Goal: Task Accomplishment & Management: Use online tool/utility

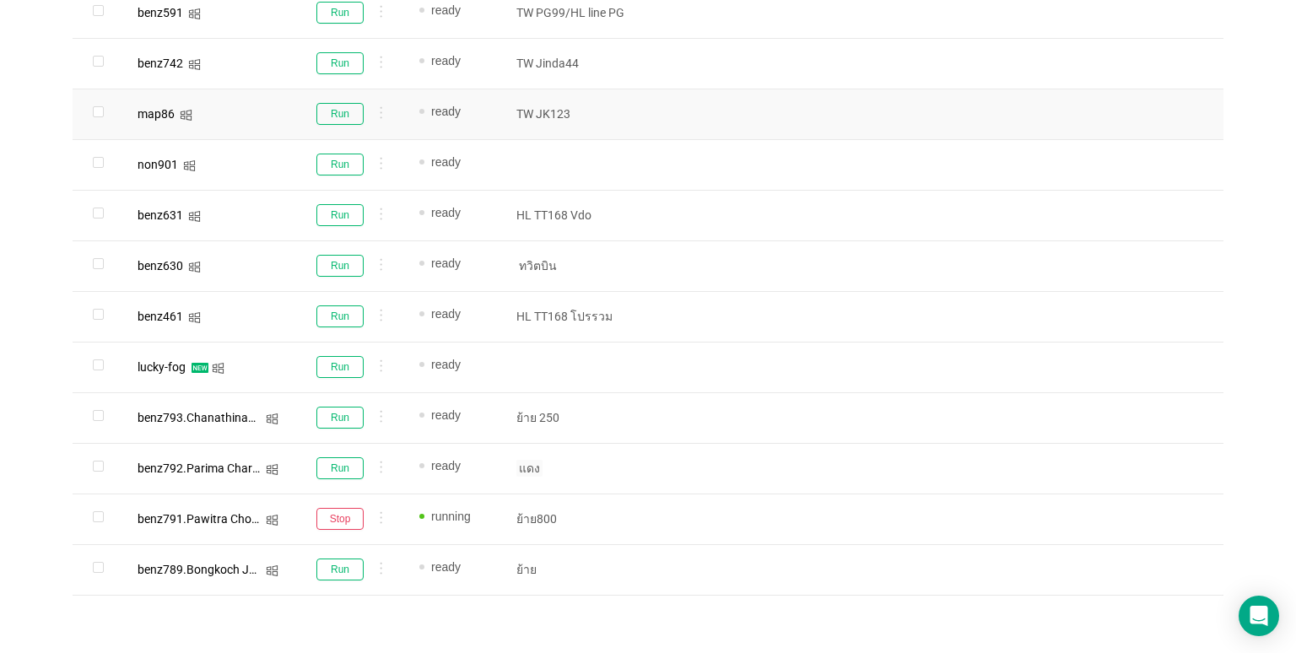
scroll to position [1029, 0]
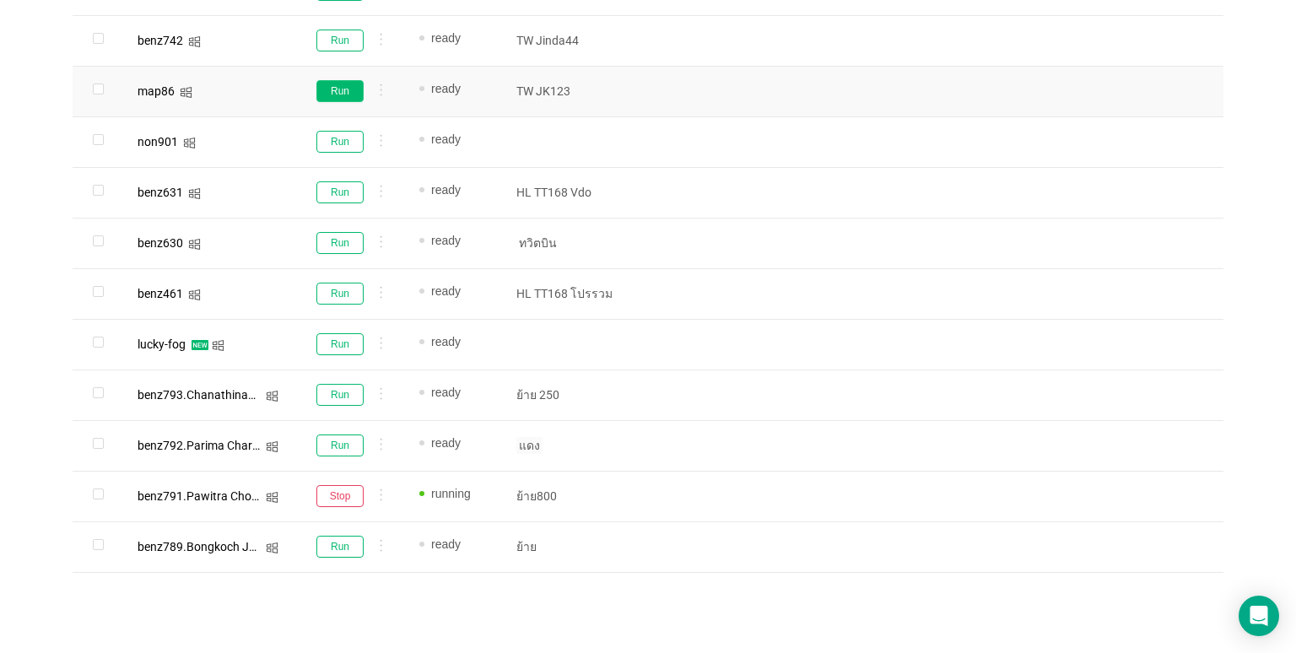
click at [331, 99] on button "Run" at bounding box center [339, 91] width 47 height 22
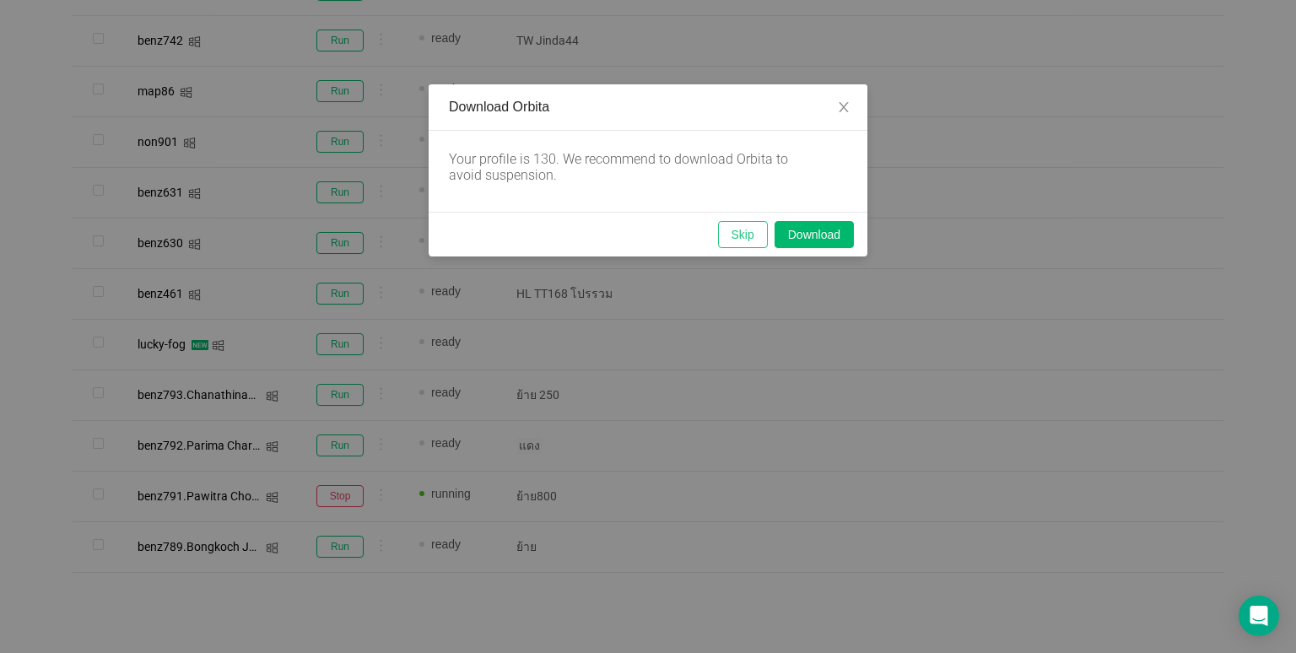
click at [726, 239] on button "Skip" at bounding box center [743, 234] width 50 height 27
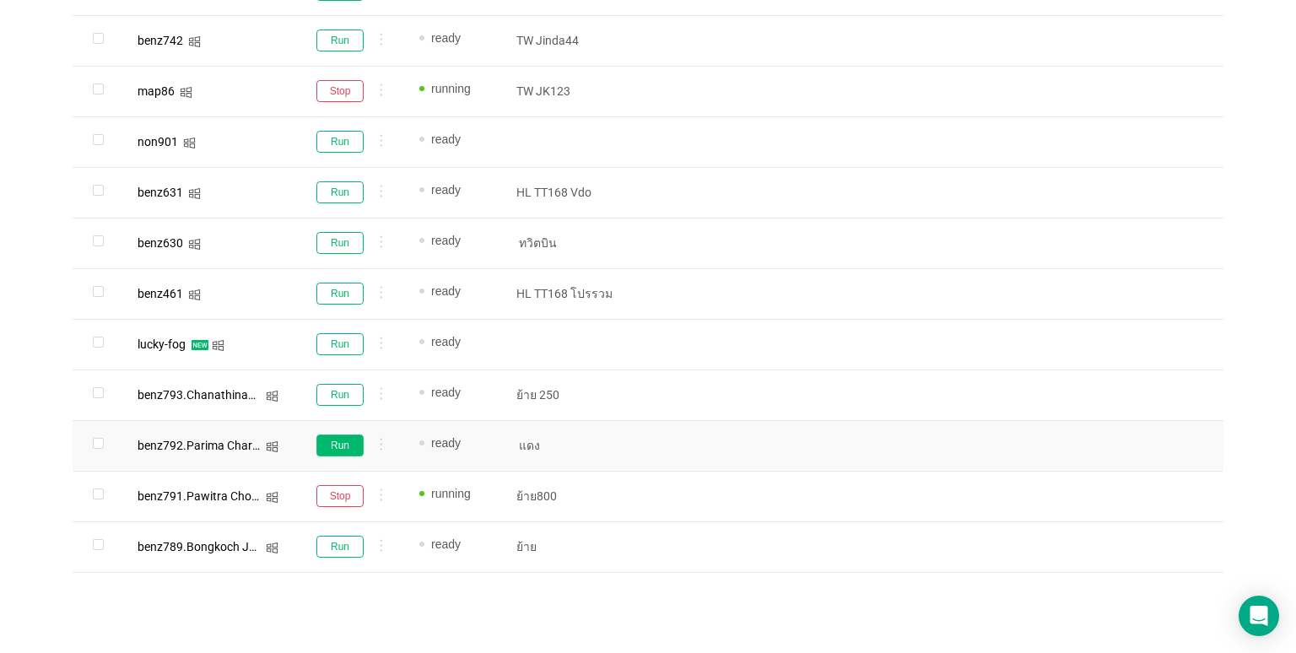
click at [340, 450] on button "Run" at bounding box center [339, 446] width 47 height 22
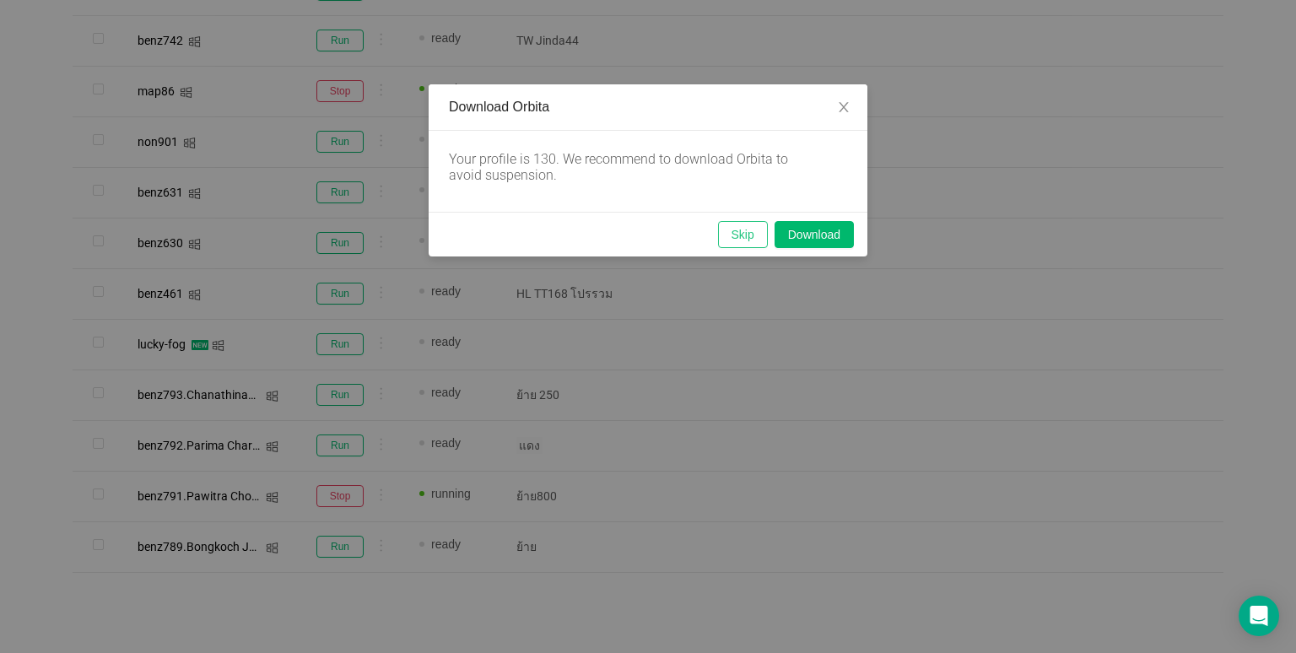
click at [743, 230] on button "Skip" at bounding box center [743, 234] width 50 height 27
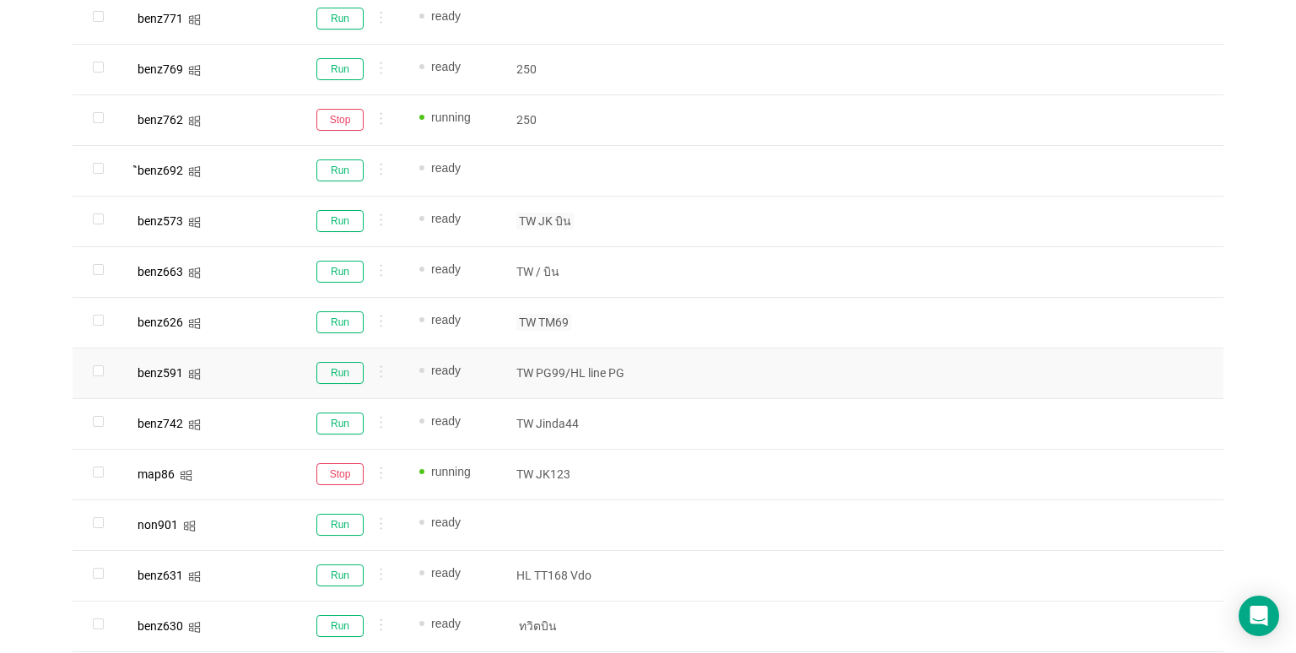
scroll to position [607, 0]
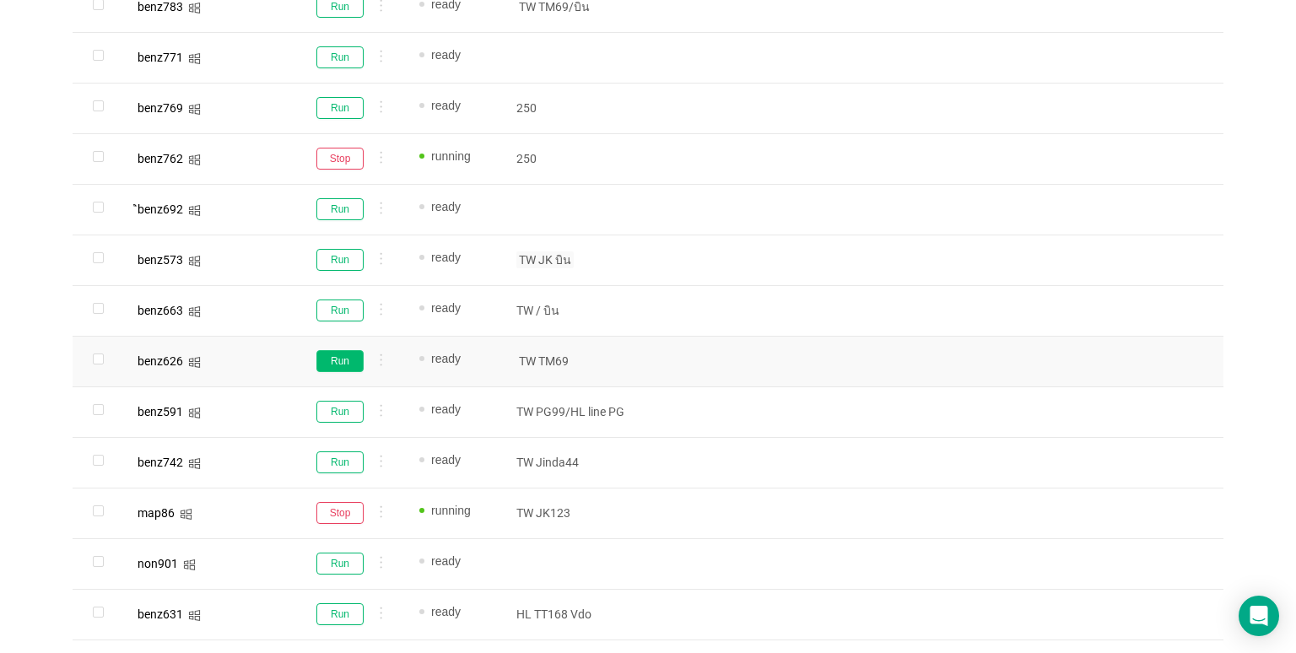
click at [326, 359] on button "Run" at bounding box center [339, 361] width 47 height 22
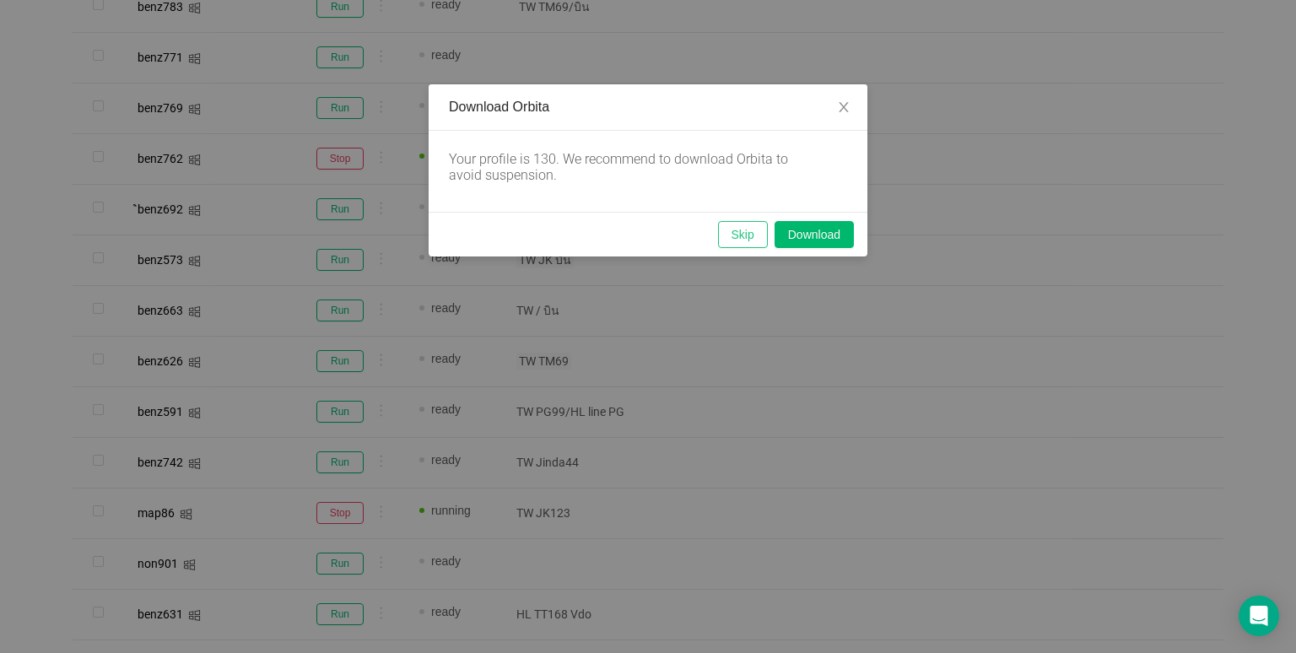
click at [726, 238] on button "Skip" at bounding box center [743, 234] width 50 height 27
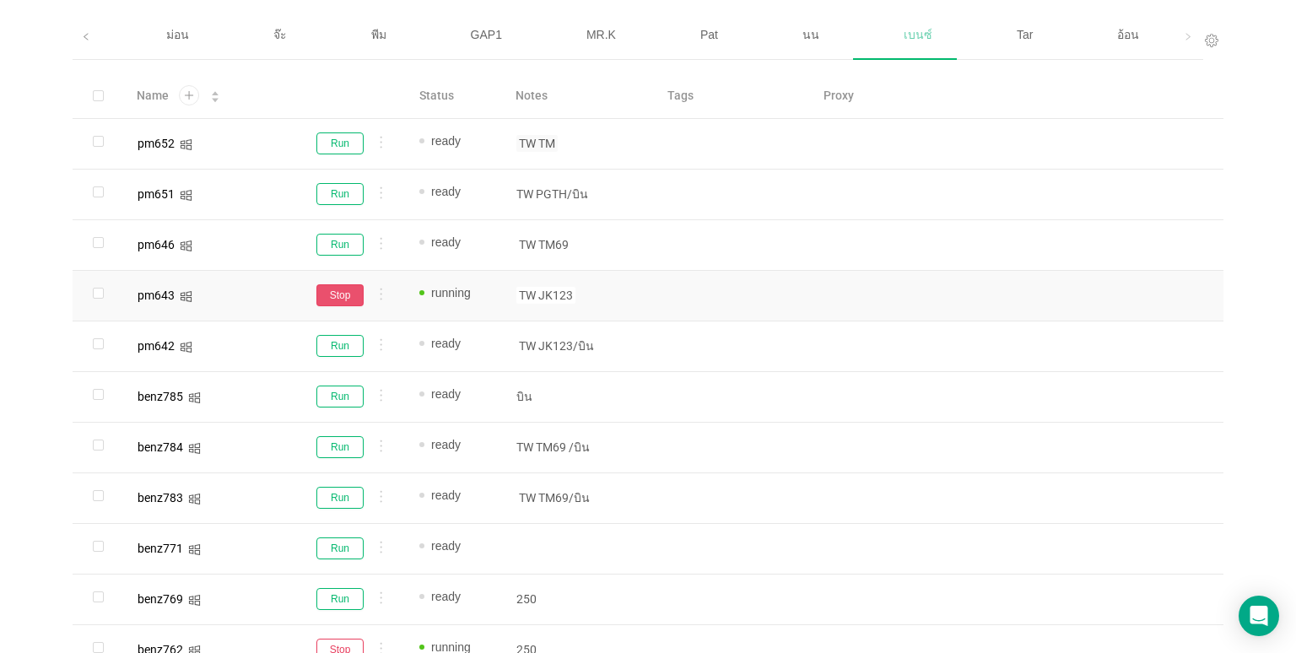
scroll to position [100, 0]
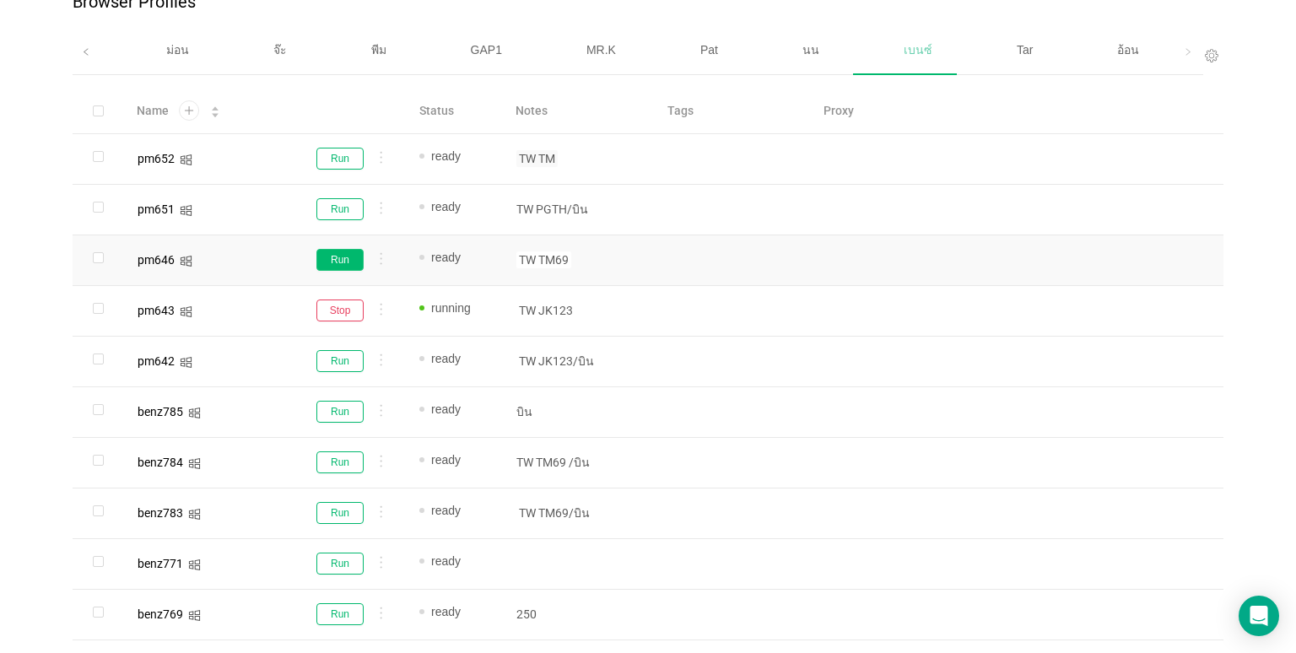
click at [355, 257] on button "Run" at bounding box center [339, 260] width 47 height 22
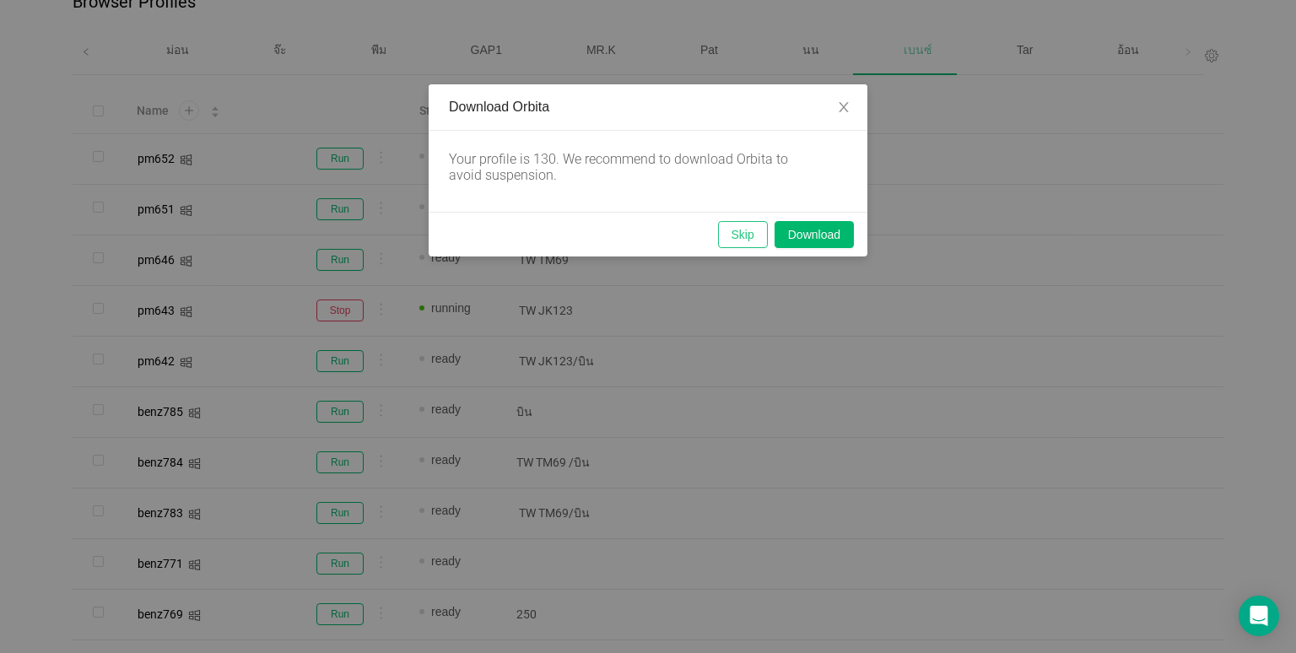
click at [739, 225] on button "Skip" at bounding box center [743, 234] width 50 height 27
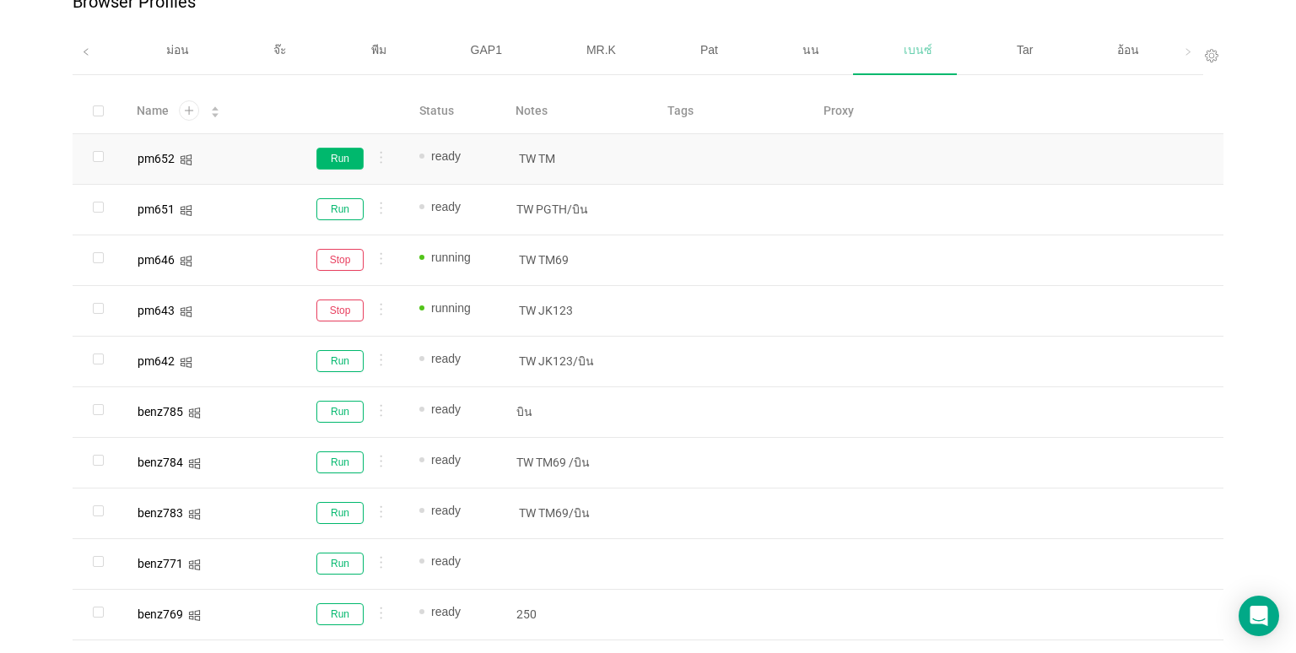
click at [332, 159] on button "Run" at bounding box center [339, 159] width 47 height 22
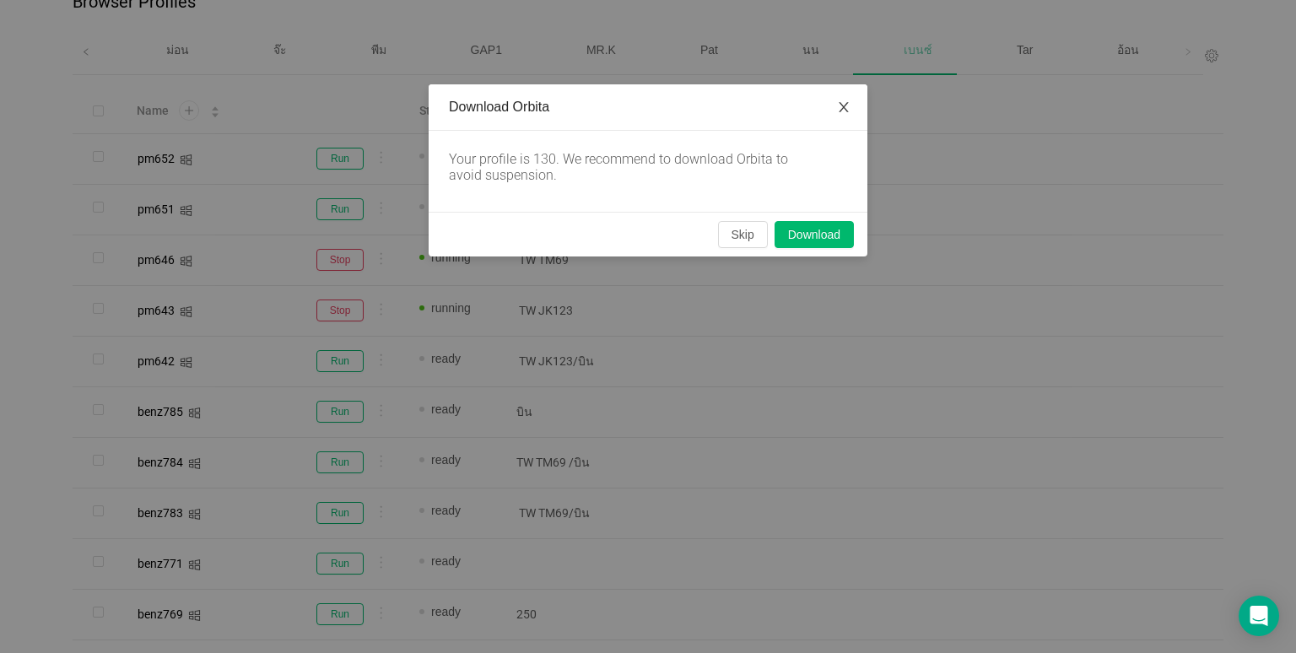
click at [845, 102] on icon "icon: close" at bounding box center [844, 107] width 14 height 14
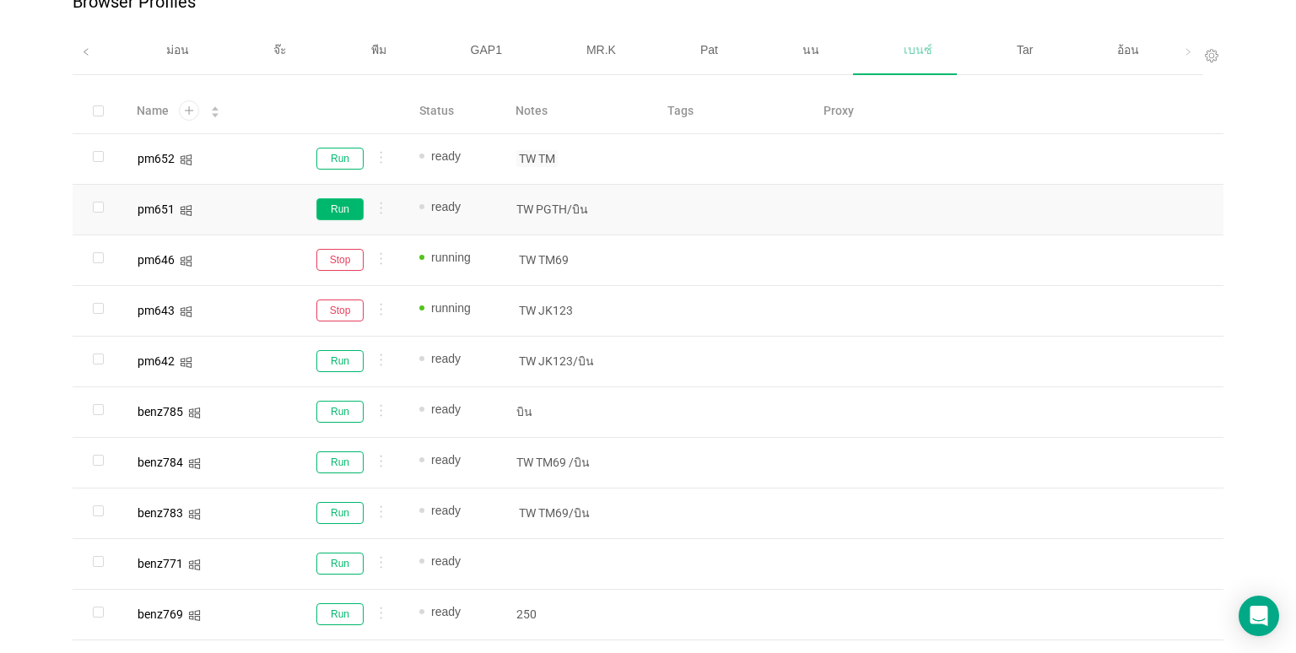
click at [337, 204] on button "Run" at bounding box center [339, 209] width 47 height 22
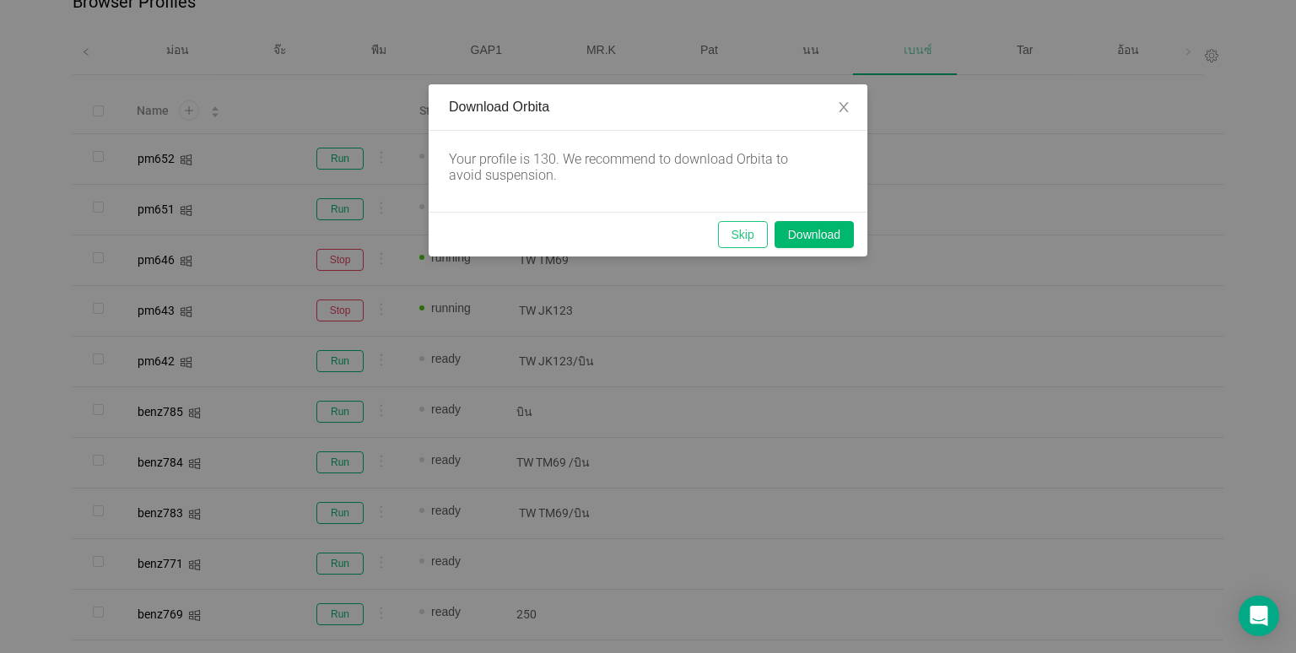
click at [730, 237] on button "Skip" at bounding box center [743, 234] width 50 height 27
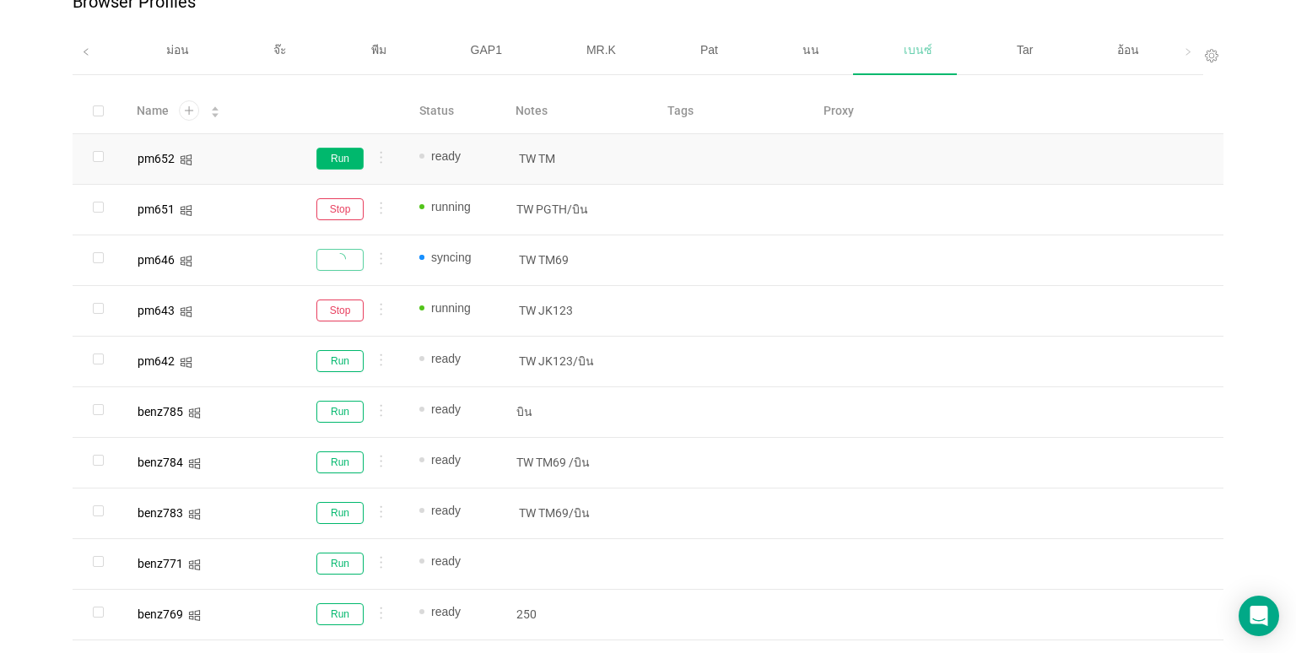
click at [351, 159] on button "Run" at bounding box center [339, 159] width 47 height 22
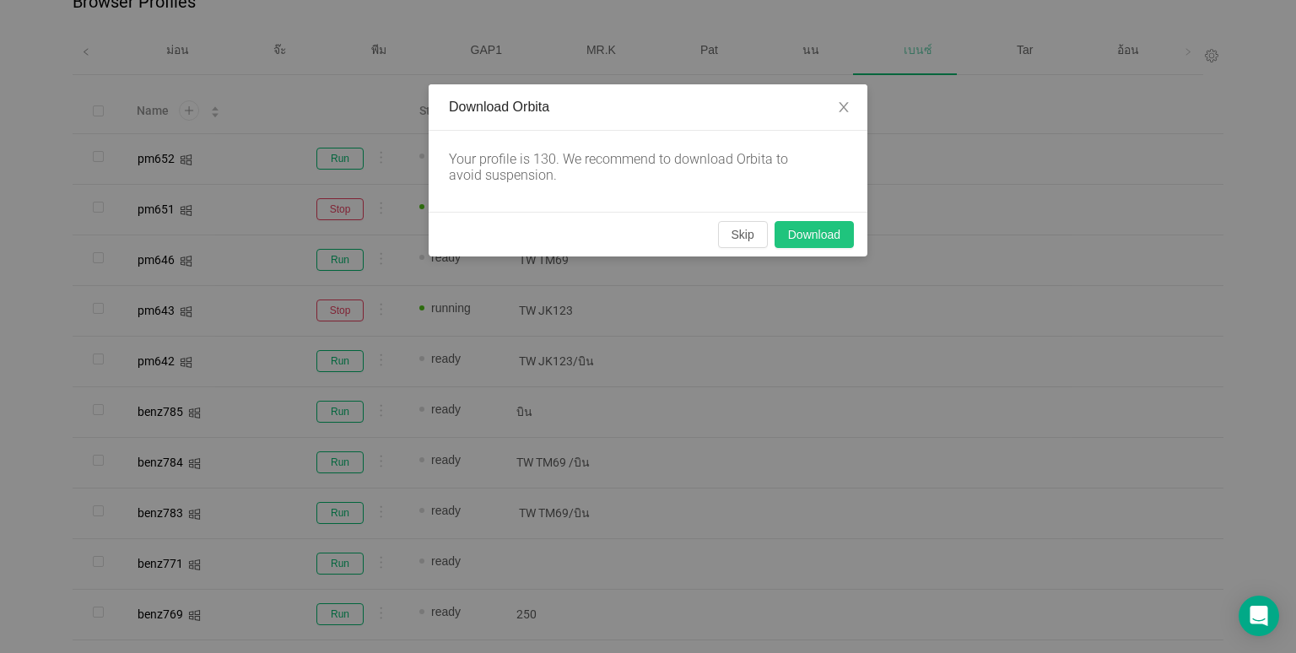
click at [808, 235] on button "Download" at bounding box center [814, 234] width 79 height 27
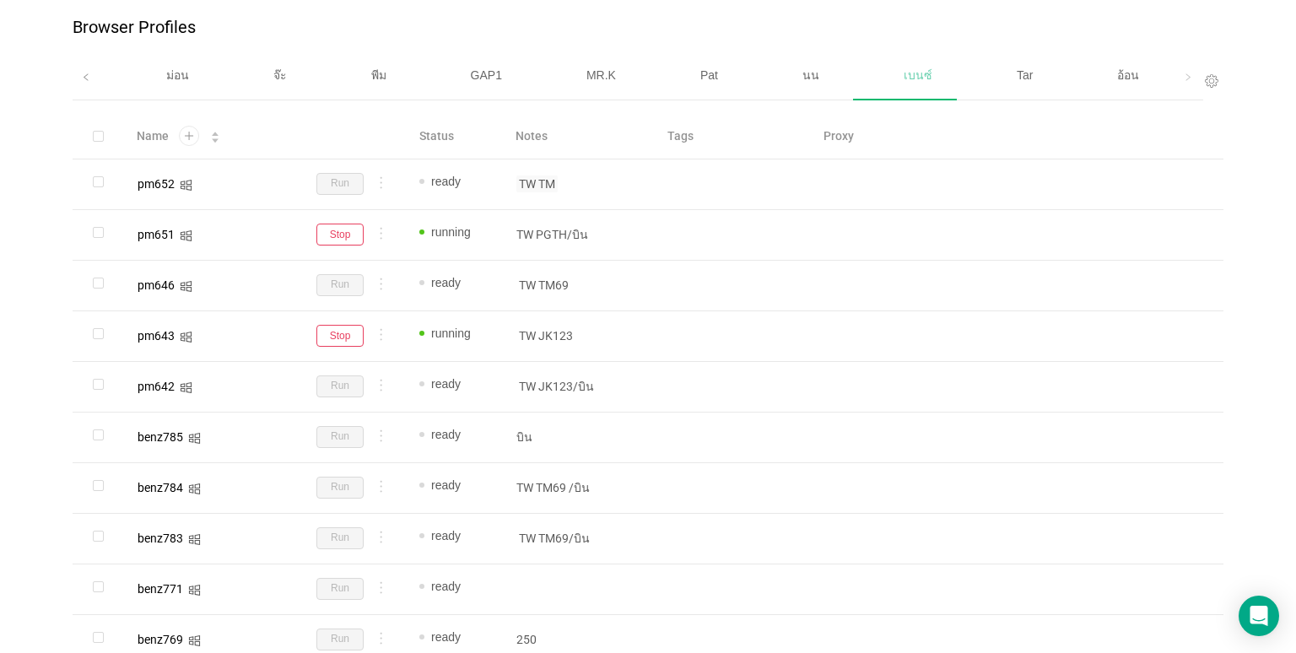
scroll to position [125, 0]
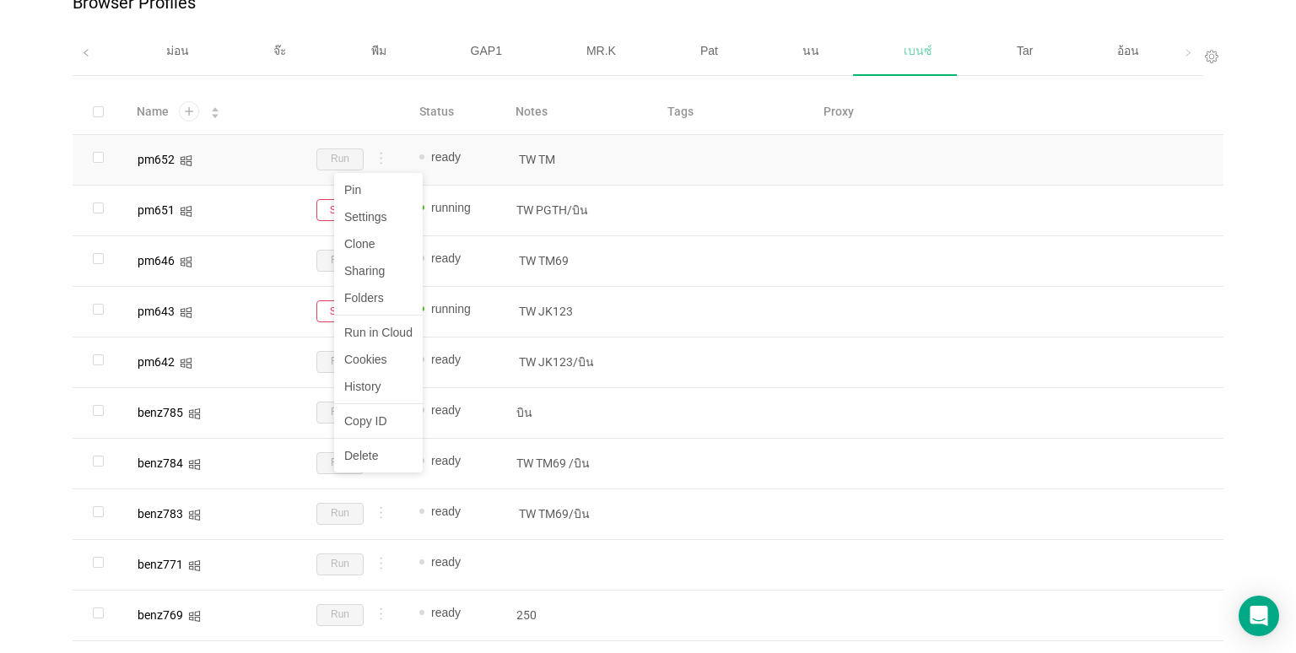
click at [387, 158] on div "Run" at bounding box center [348, 160] width 87 height 22
click at [386, 158] on div at bounding box center [378, 161] width 19 height 19
click at [378, 161] on div at bounding box center [378, 161] width 19 height 19
click at [904, 223] on div "Add or Paste proxy" at bounding box center [897, 211] width 187 height 50
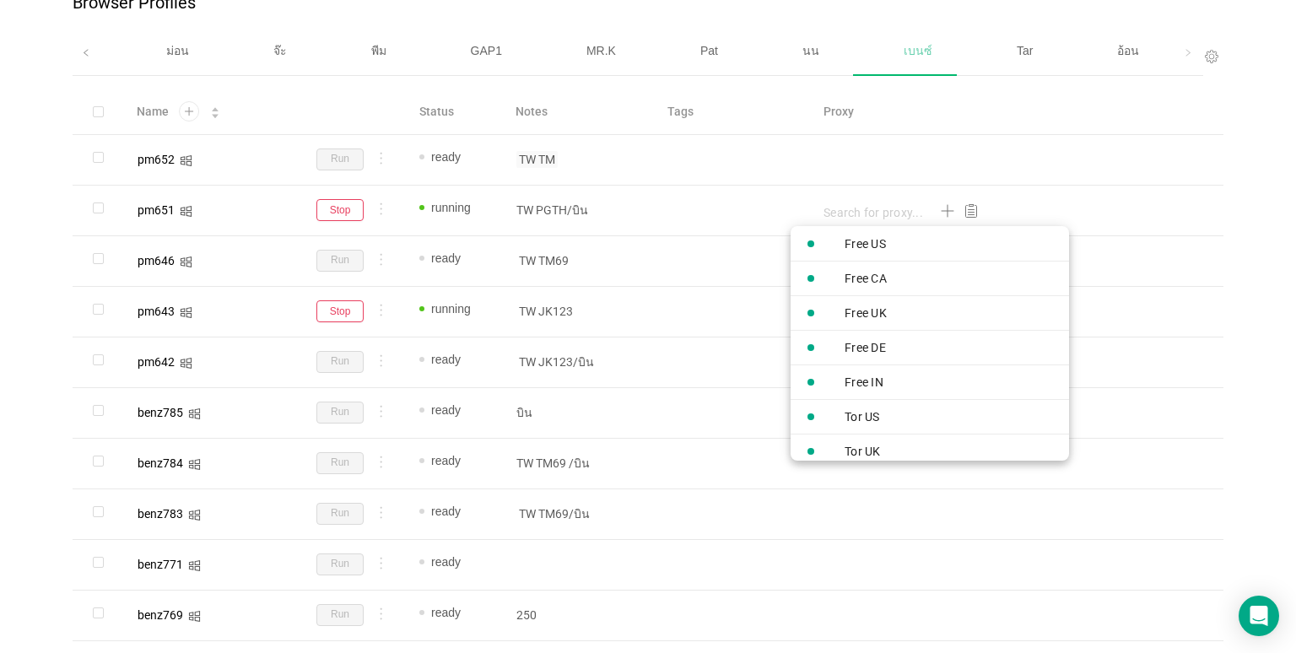
click at [770, 159] on div at bounding box center [648, 326] width 1296 height 653
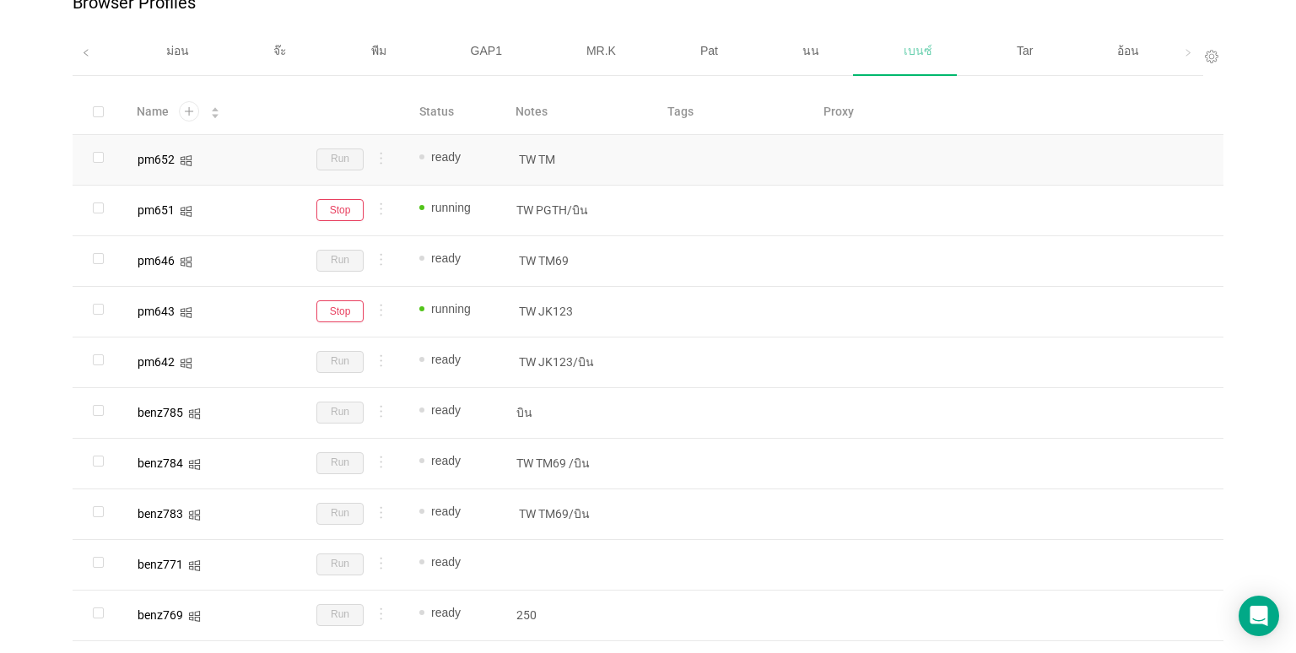
click at [259, 164] on div "pm652" at bounding box center [208, 160] width 142 height 22
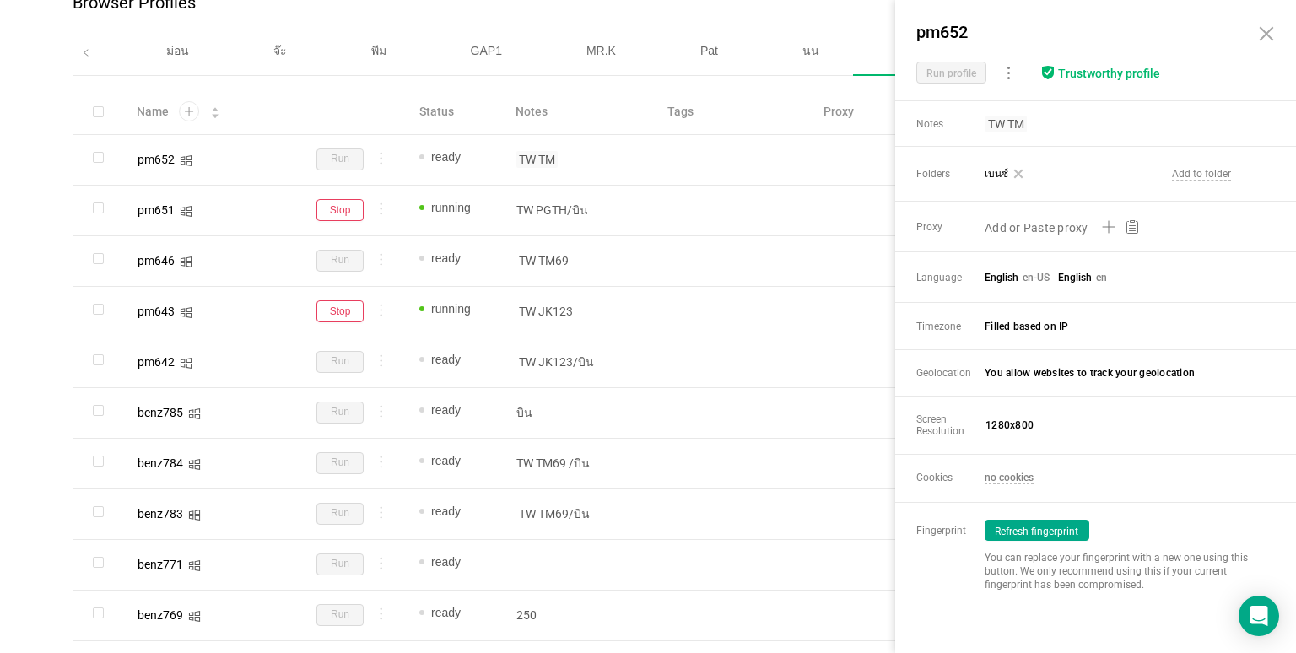
click at [1063, 532] on button "Refresh fingerprint" at bounding box center [1037, 530] width 105 height 21
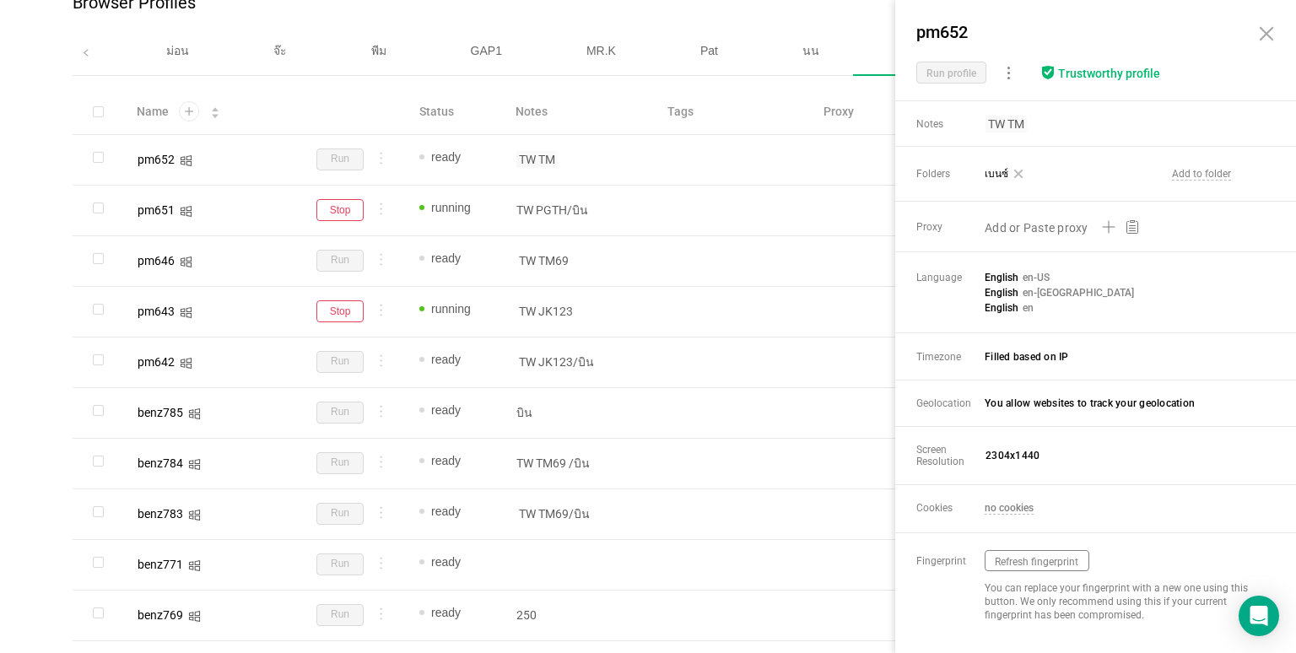
click at [1267, 30] on icon at bounding box center [1266, 34] width 20 height 20
